Goal: Information Seeking & Learning: Learn about a topic

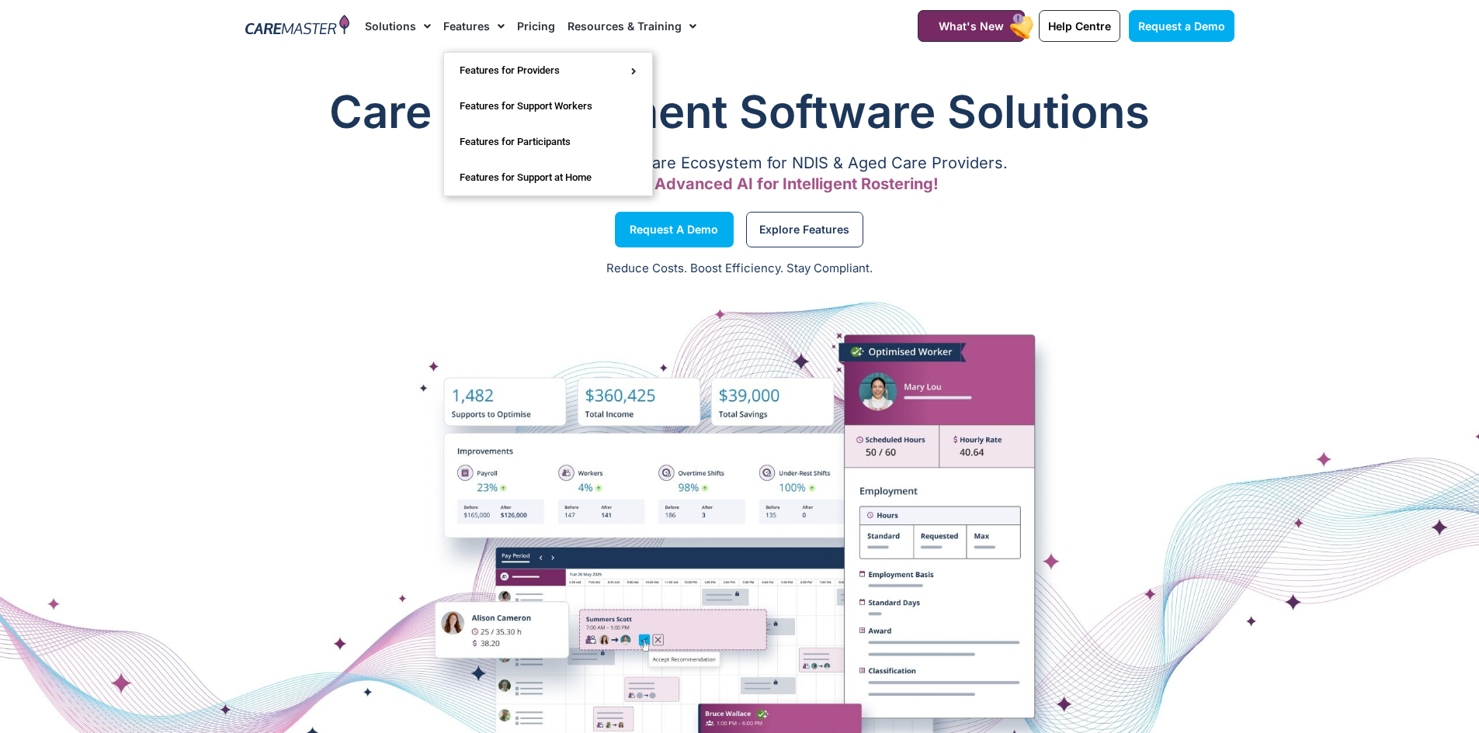
click at [473, 31] on link "Features" at bounding box center [473, 26] width 61 height 52
click at [496, 25] on span "Menu" at bounding box center [497, 26] width 15 height 26
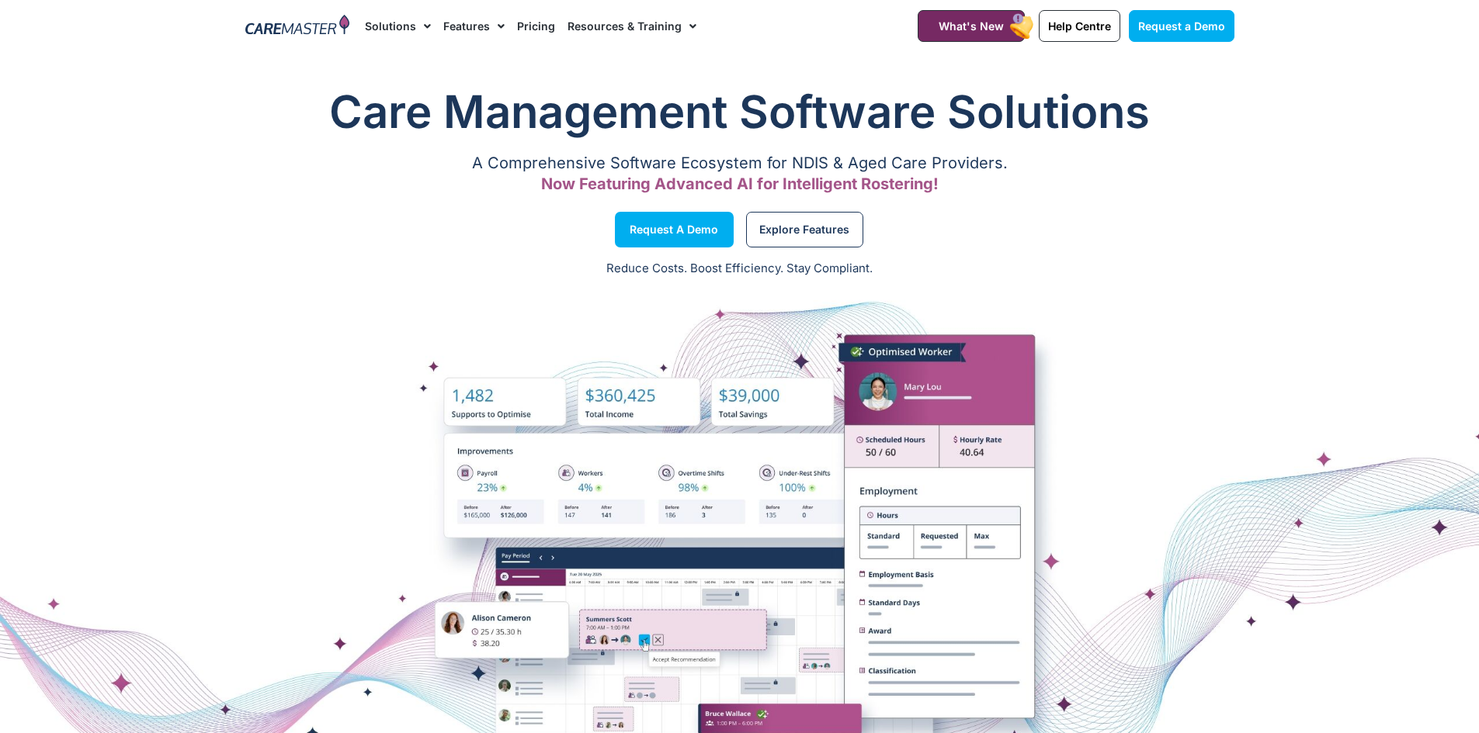
click at [496, 25] on span "Menu" at bounding box center [497, 26] width 15 height 26
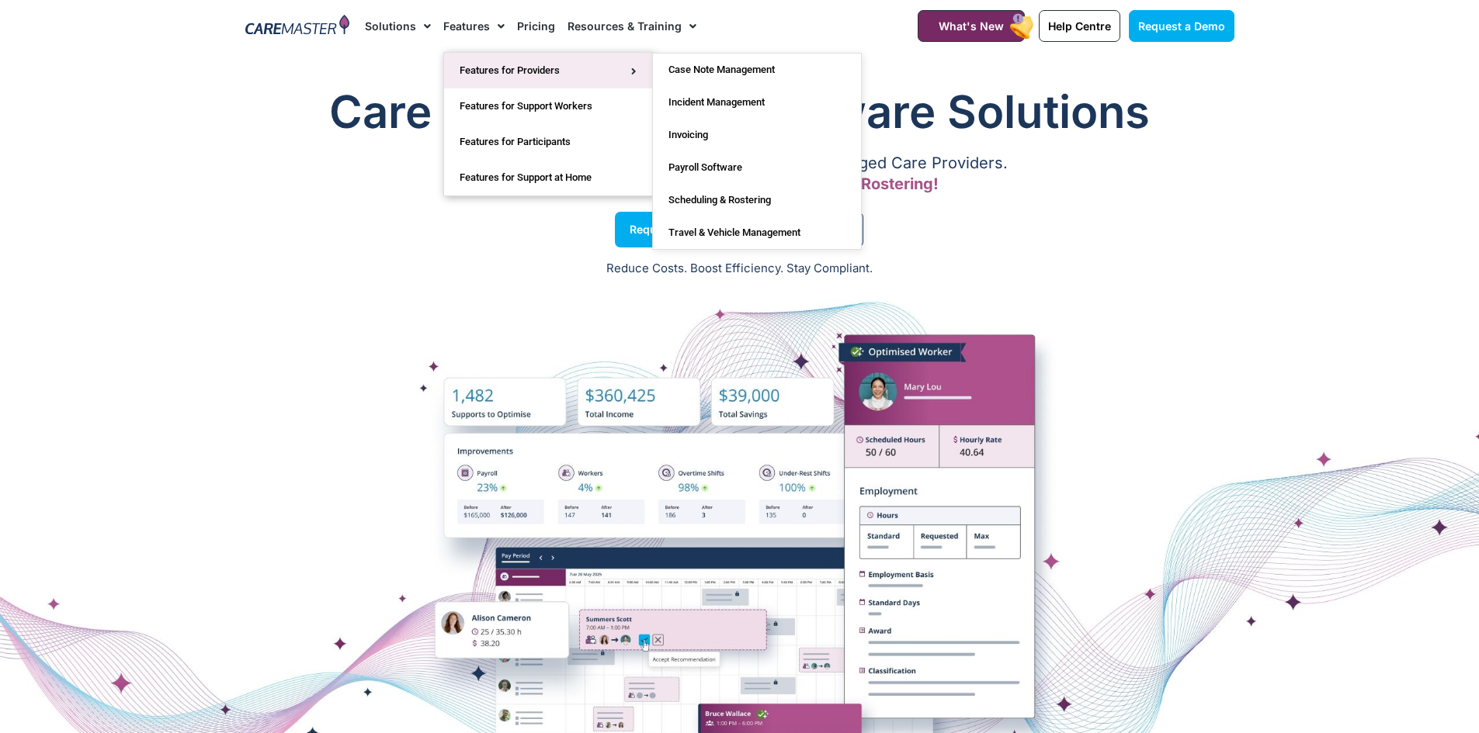
click at [501, 64] on link "Features for Providers" at bounding box center [548, 71] width 208 height 36
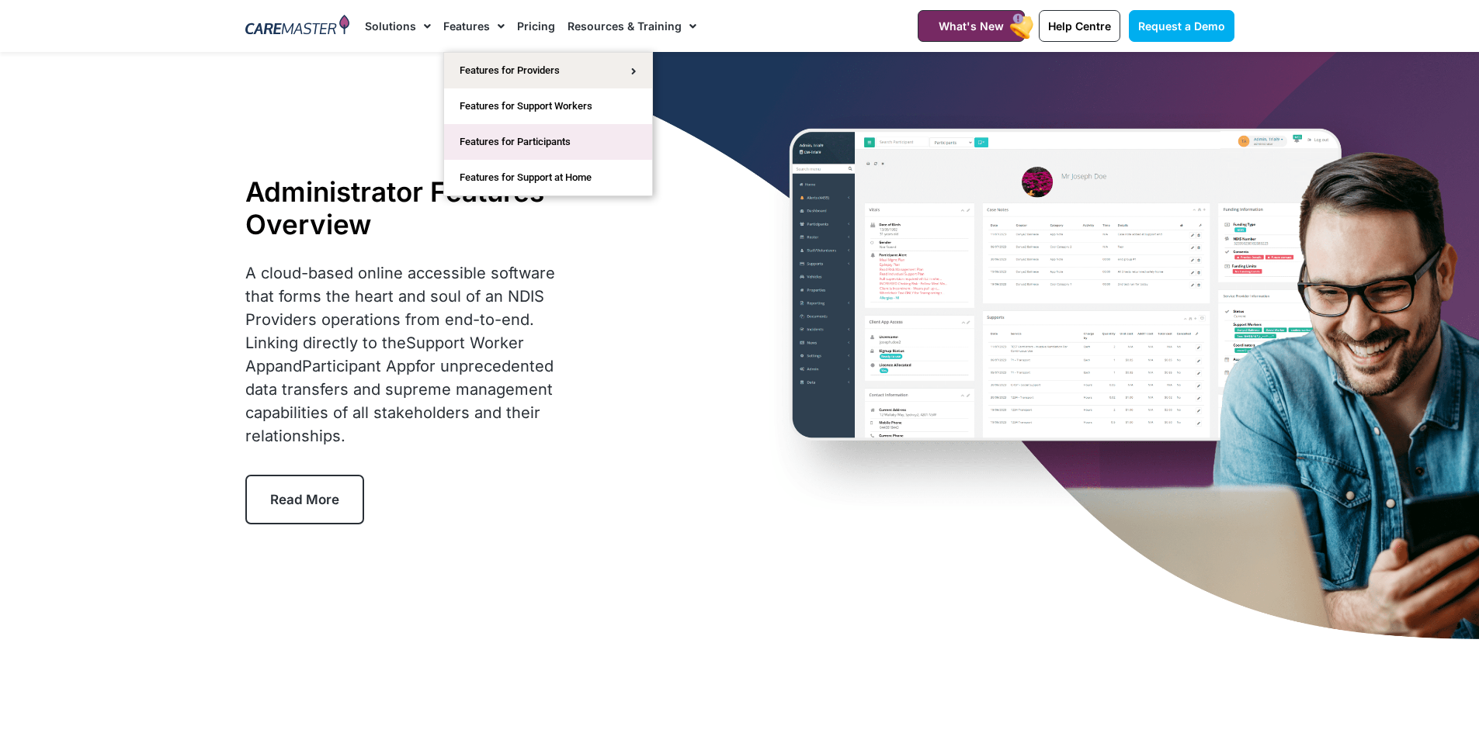
click at [485, 140] on link "Features for Participants" at bounding box center [548, 142] width 208 height 36
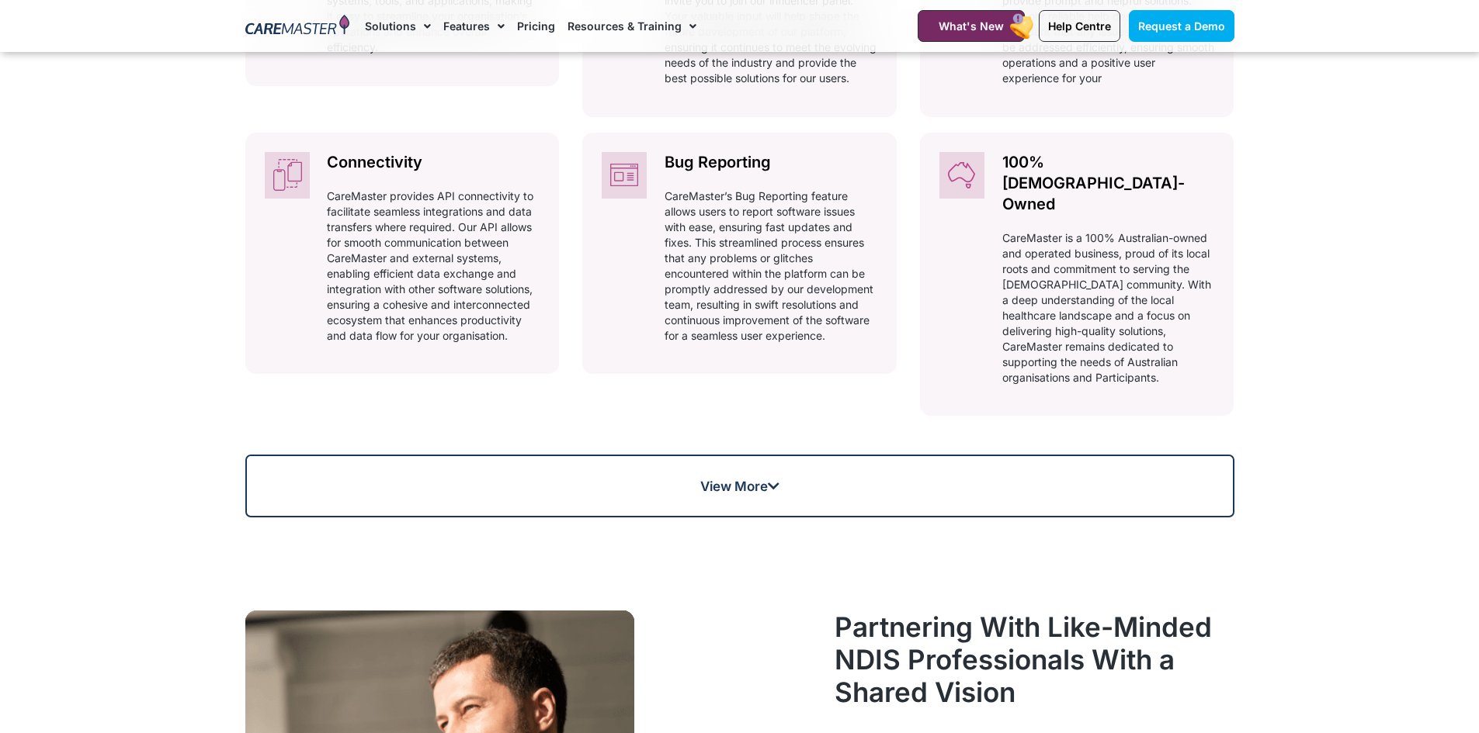
scroll to position [1009, 0]
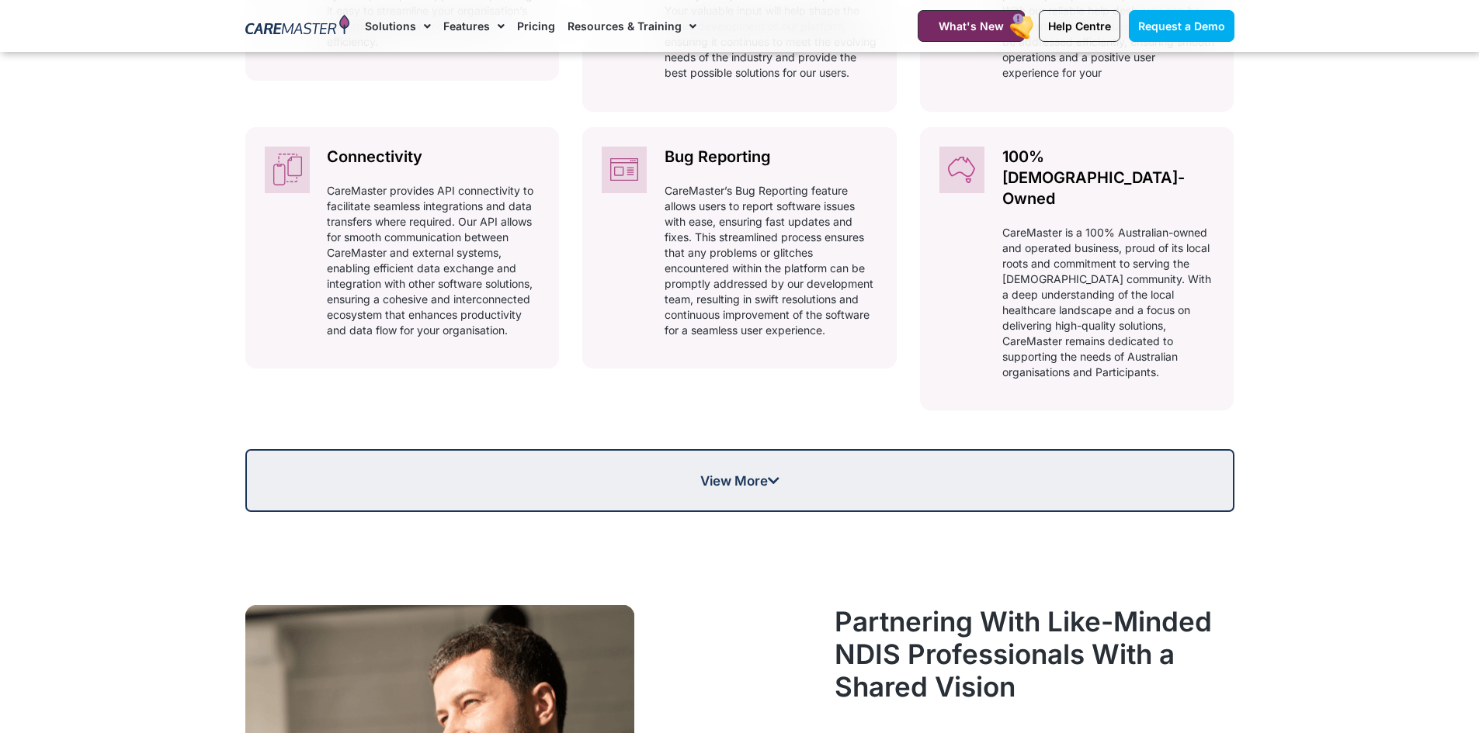
click at [718, 474] on span "View More" at bounding box center [739, 480] width 79 height 13
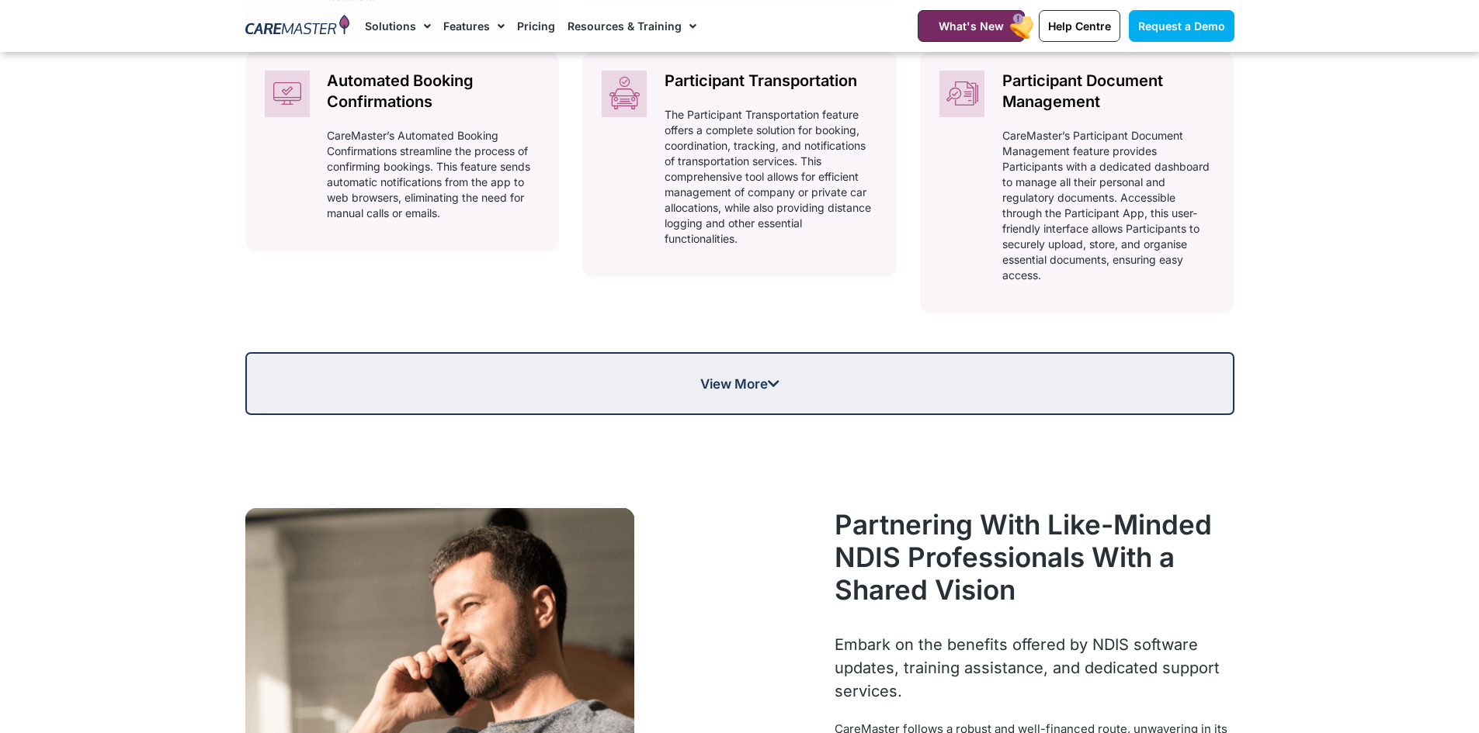
scroll to position [1707, 0]
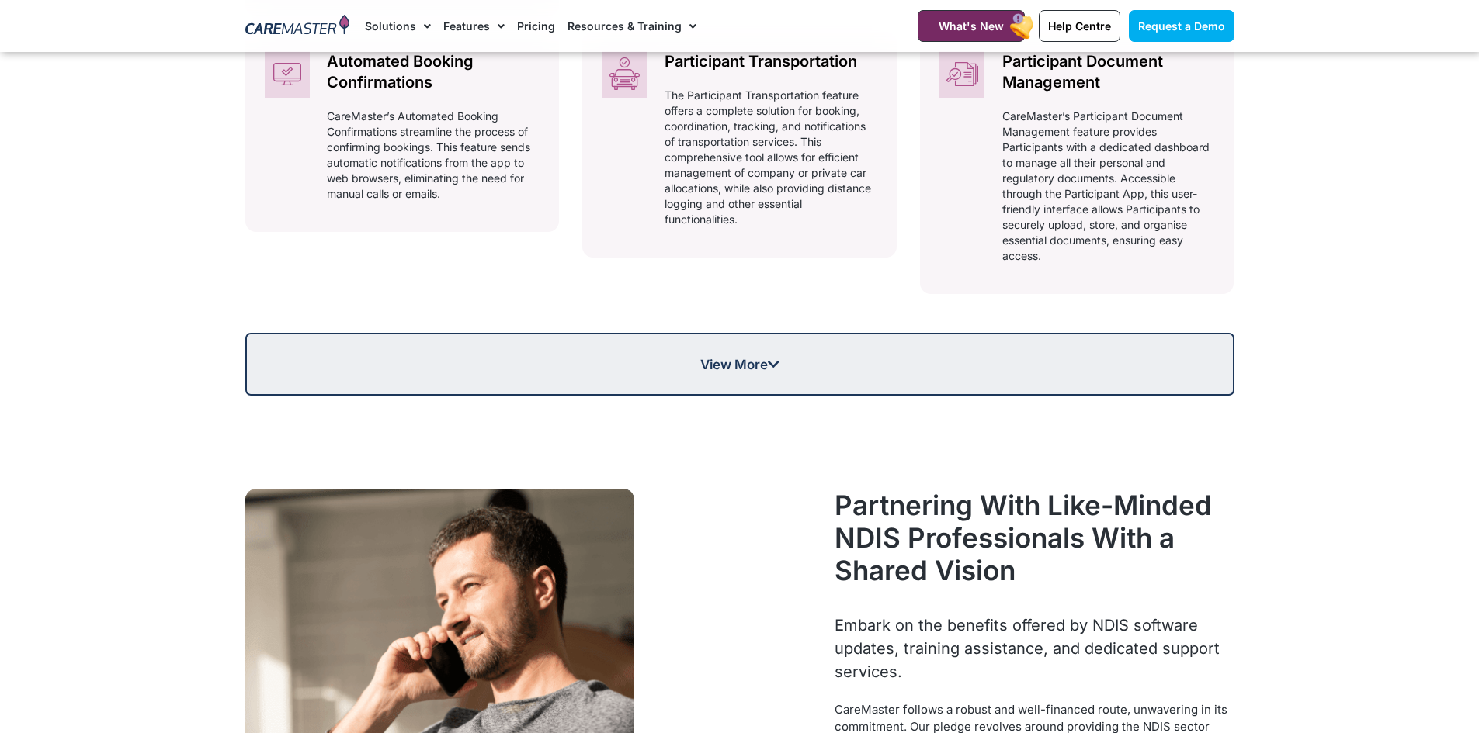
click at [736, 348] on link "View More" at bounding box center [739, 364] width 989 height 63
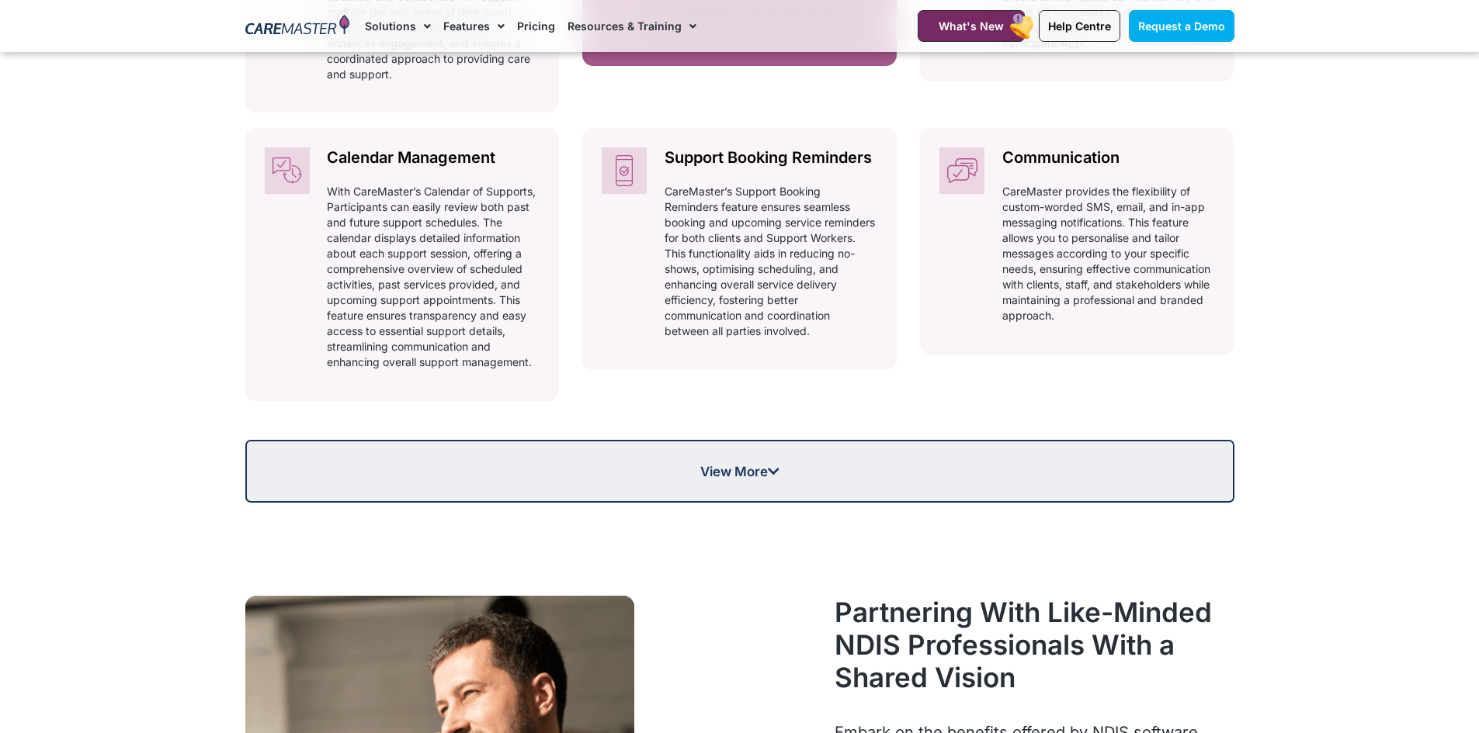
scroll to position [2173, 0]
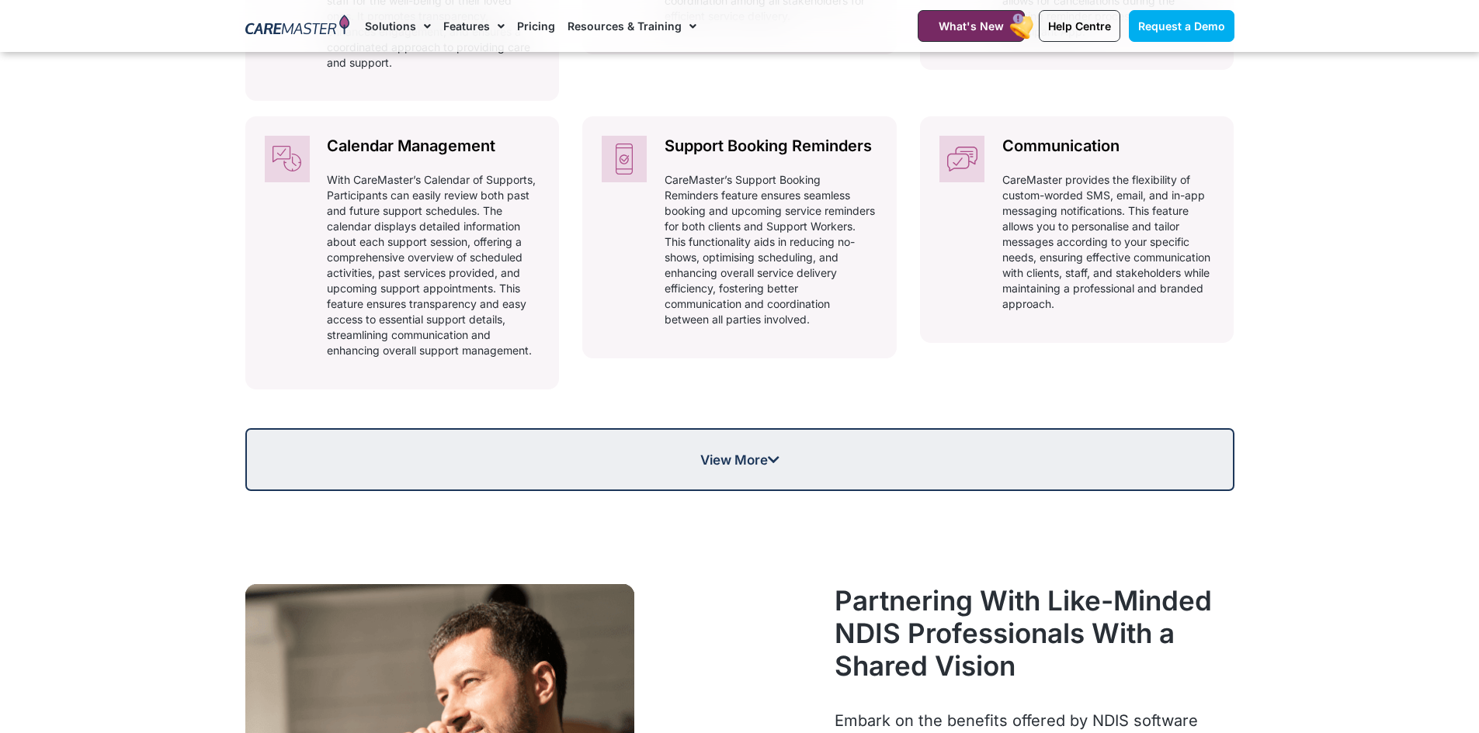
click at [735, 453] on span "View More" at bounding box center [739, 459] width 79 height 13
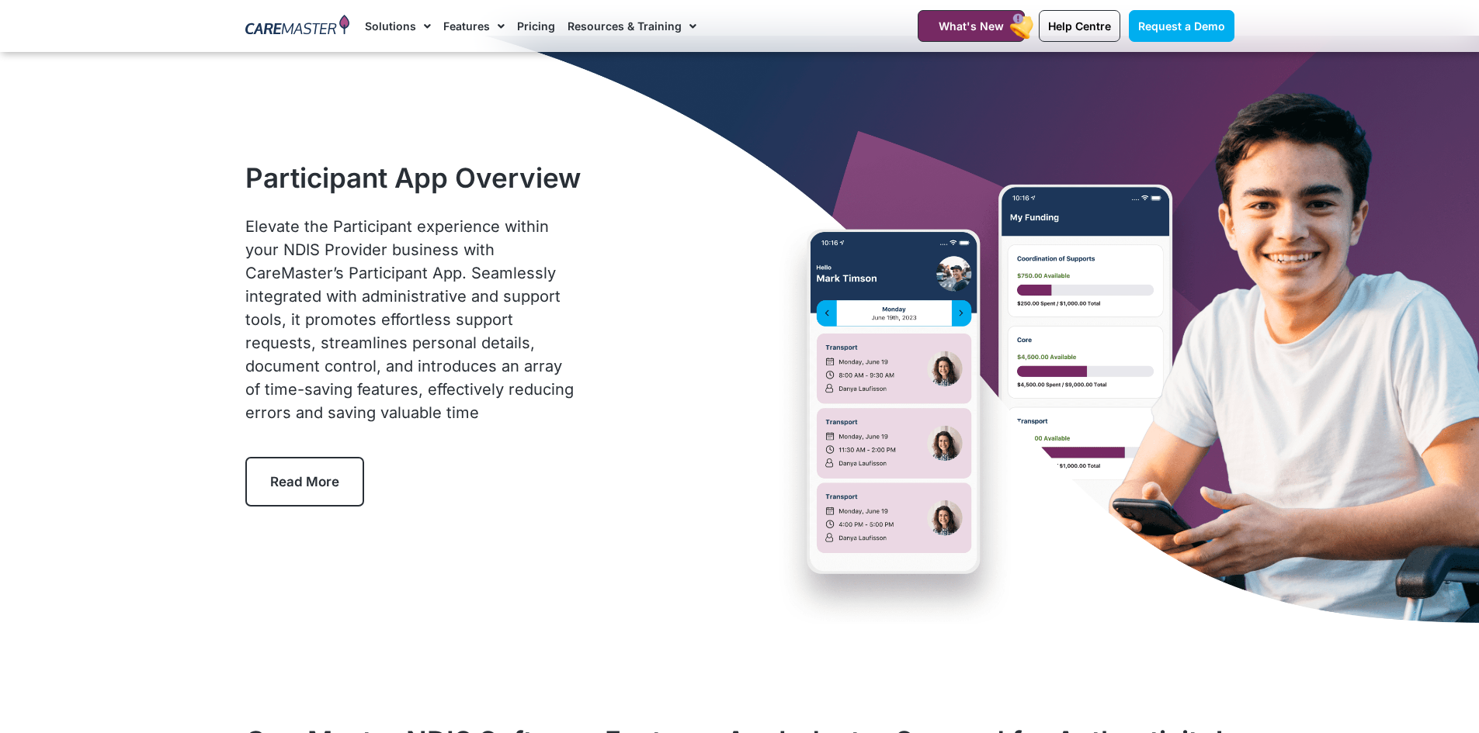
scroll to position [0, 0]
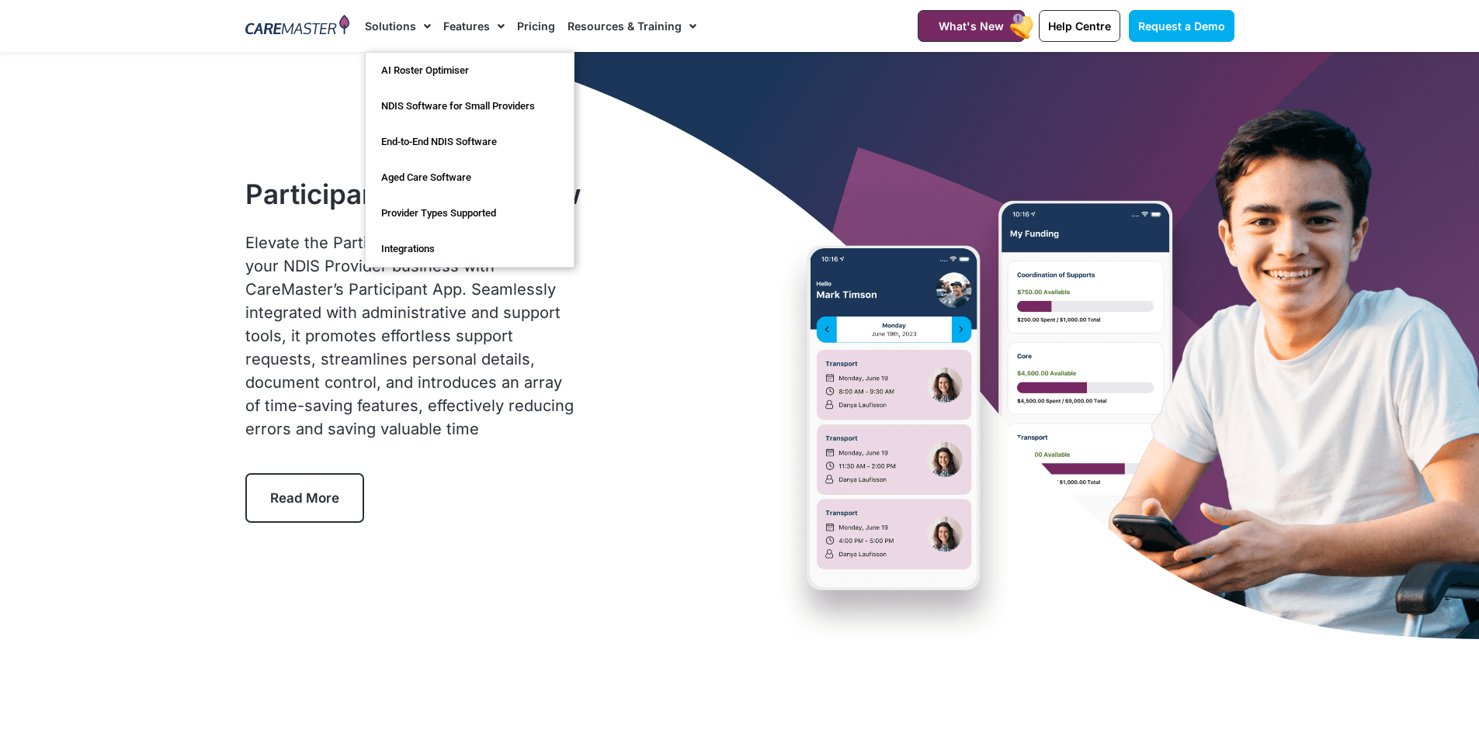
click at [383, 28] on link "Solutions" at bounding box center [398, 26] width 66 height 52
